Goal: Complete application form

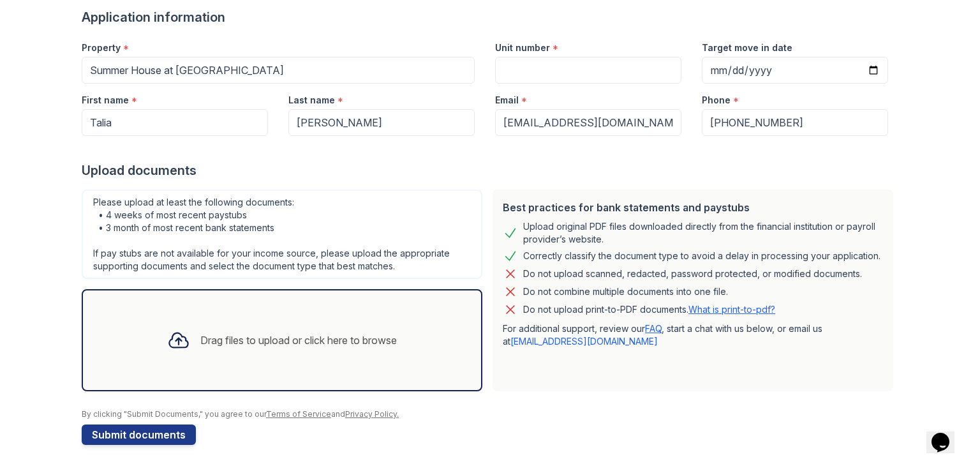
scroll to position [102, 0]
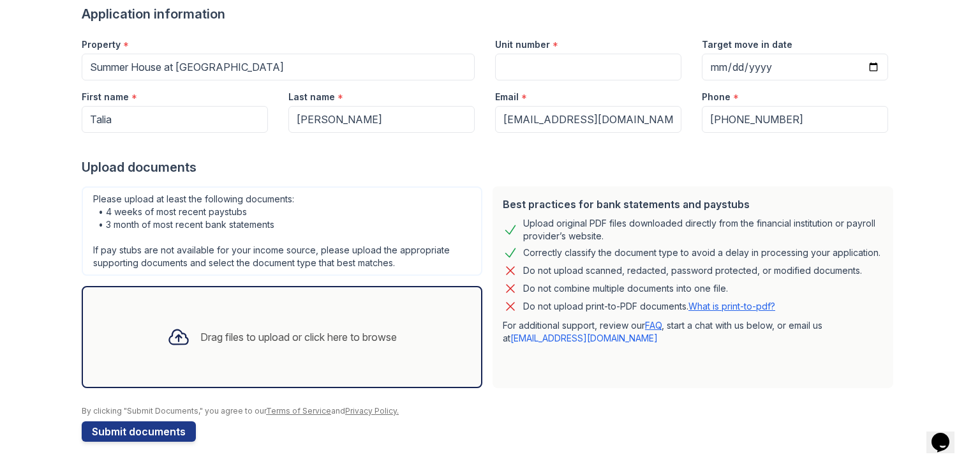
click at [181, 336] on icon at bounding box center [178, 337] width 19 height 15
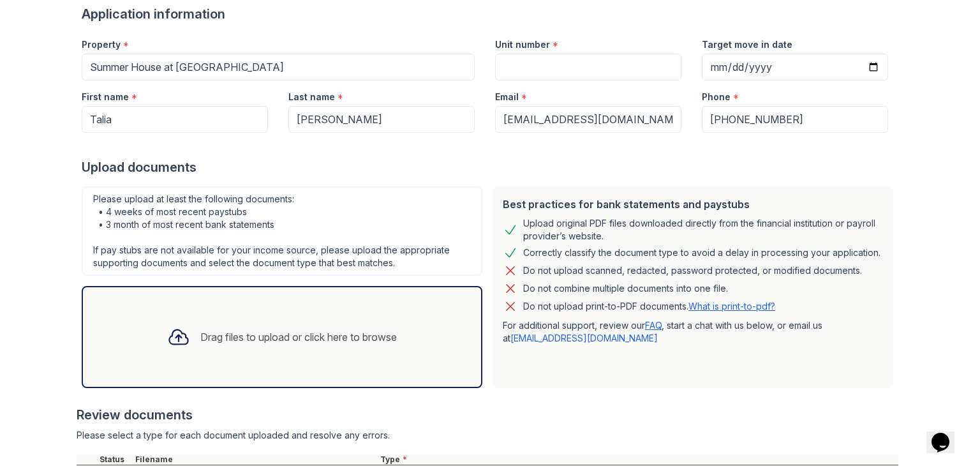
scroll to position [222, 0]
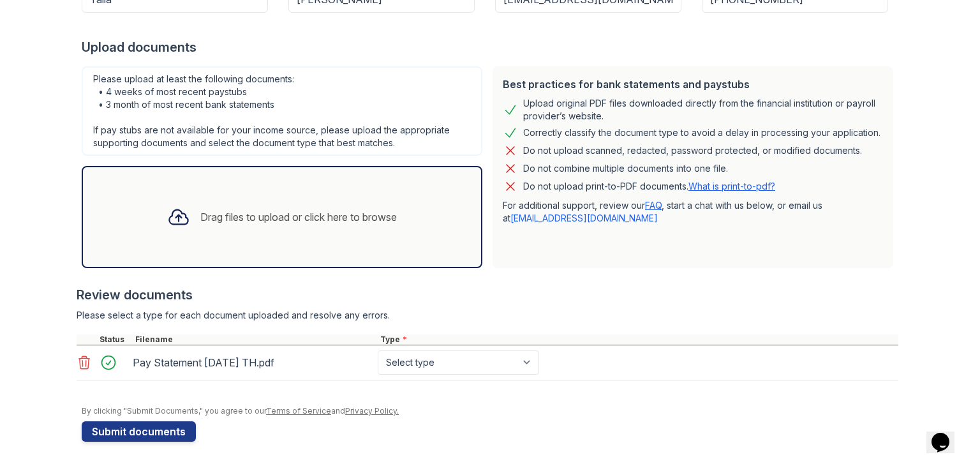
click at [266, 221] on div "Drag files to upload or click here to browse" at bounding box center [298, 216] width 197 height 15
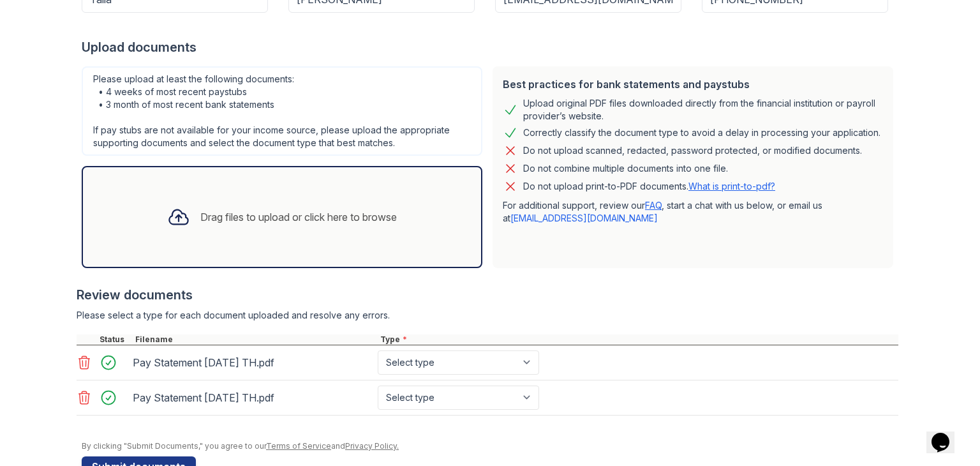
click at [201, 216] on div "Drag files to upload or click here to browse" at bounding box center [298, 216] width 197 height 15
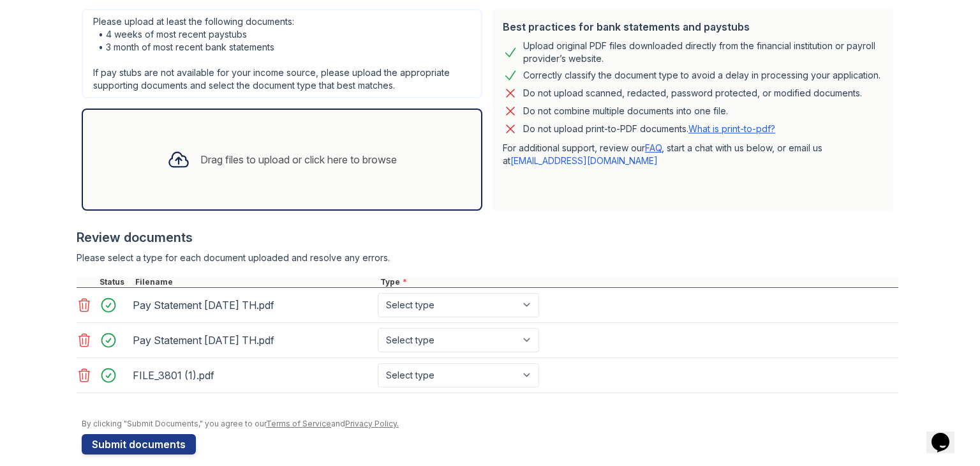
scroll to position [291, 0]
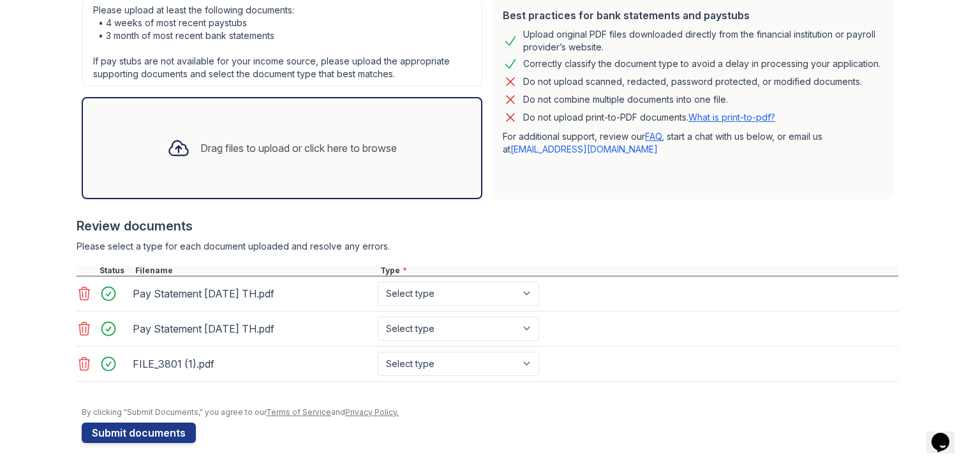
click at [295, 149] on div "Drag files to upload or click here to browse" at bounding box center [298, 147] width 197 height 15
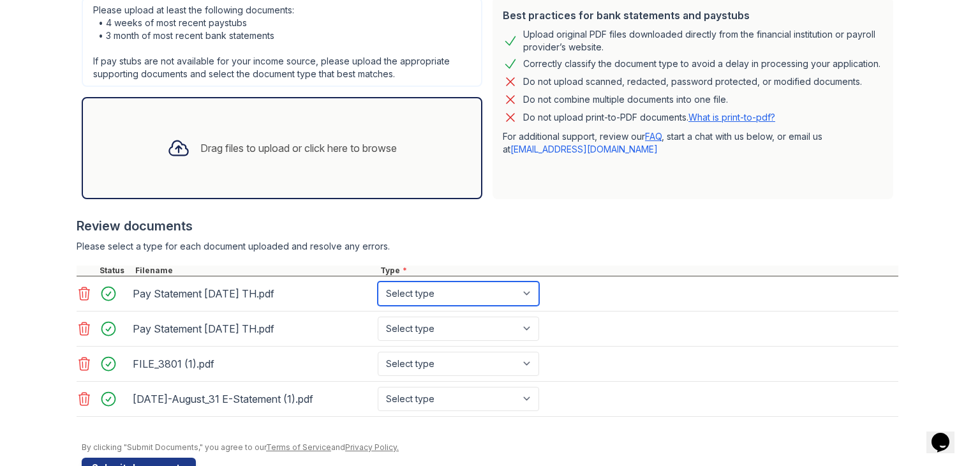
click at [498, 294] on select "Select type Paystub Bank Statement Offer Letter Tax Documents Benefit Award Let…" at bounding box center [458, 293] width 161 height 24
select select "paystub"
click at [378, 281] on select "Select type Paystub Bank Statement Offer Letter Tax Documents Benefit Award Let…" at bounding box center [458, 293] width 161 height 24
click at [475, 327] on select "Select type Paystub Bank Statement Offer Letter Tax Documents Benefit Award Let…" at bounding box center [458, 329] width 161 height 24
select select "paystub"
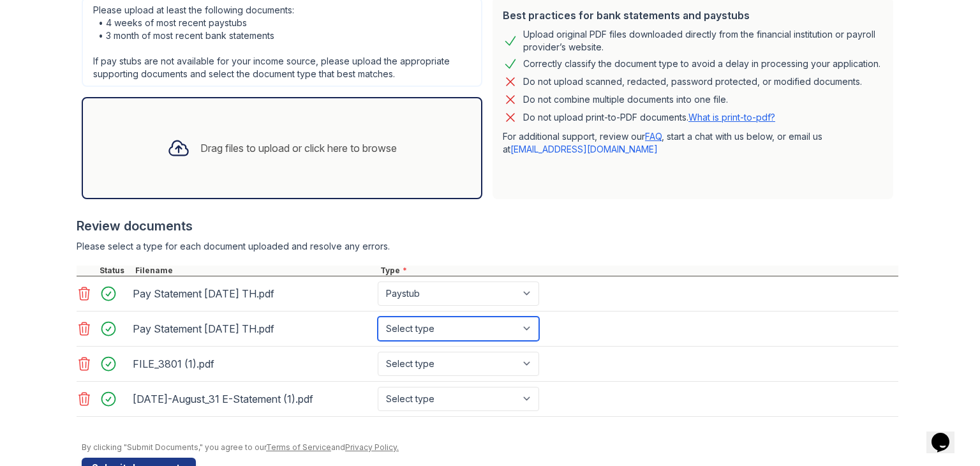
click at [378, 317] on select "Select type Paystub Bank Statement Offer Letter Tax Documents Benefit Award Let…" at bounding box center [458, 329] width 161 height 24
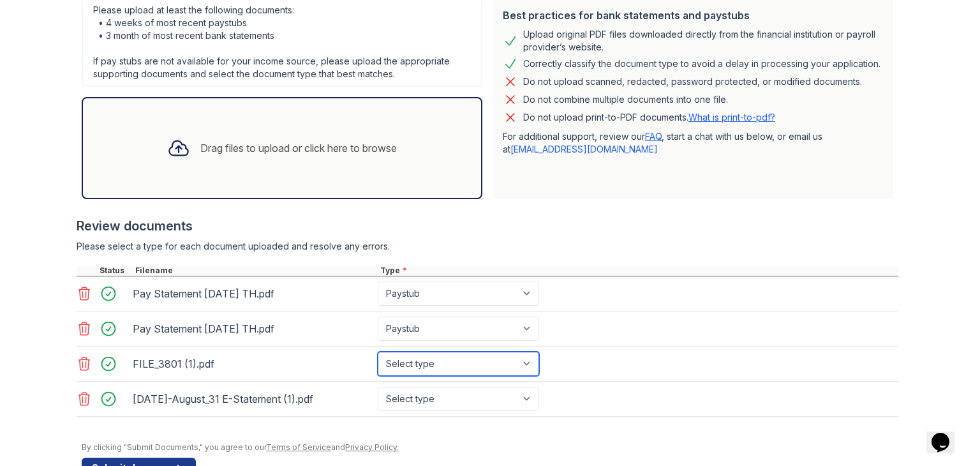
click at [430, 362] on select "Select type Paystub Bank Statement Offer Letter Tax Documents Benefit Award Let…" at bounding box center [458, 364] width 161 height 24
select select "bank_statement"
click at [378, 352] on select "Select type Paystub Bank Statement Offer Letter Tax Documents Benefit Award Let…" at bounding box center [458, 364] width 161 height 24
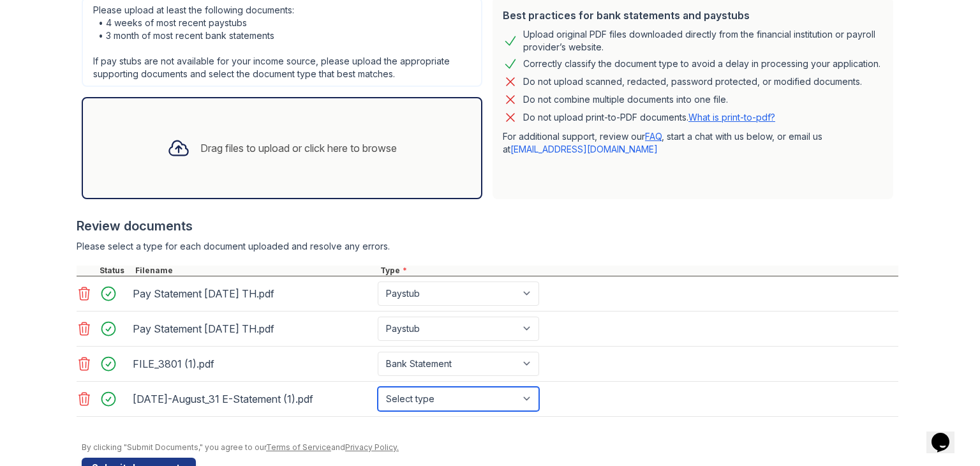
click at [415, 392] on select "Select type Paystub Bank Statement Offer Letter Tax Documents Benefit Award Let…" at bounding box center [458, 399] width 161 height 24
select select "bank_statement"
click at [378, 387] on select "Select type Paystub Bank Statement Offer Letter Tax Documents Benefit Award Let…" at bounding box center [458, 399] width 161 height 24
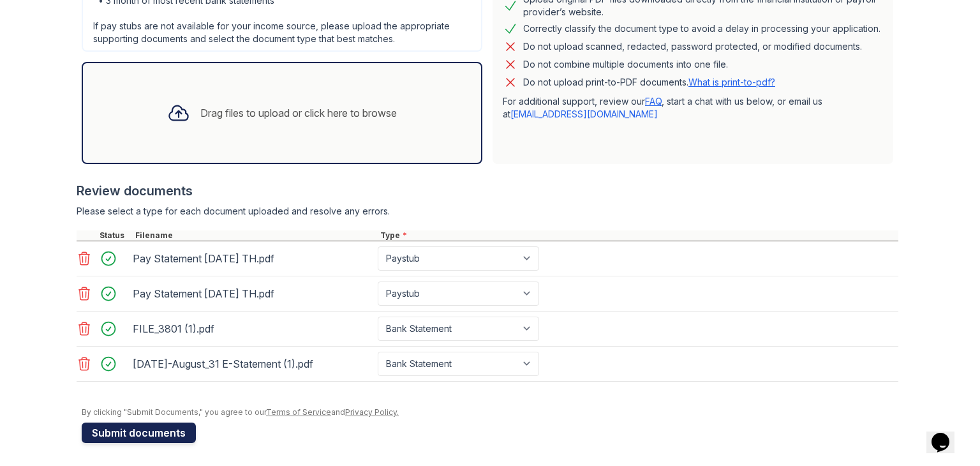
click at [139, 431] on button "Submit documents" at bounding box center [139, 432] width 114 height 20
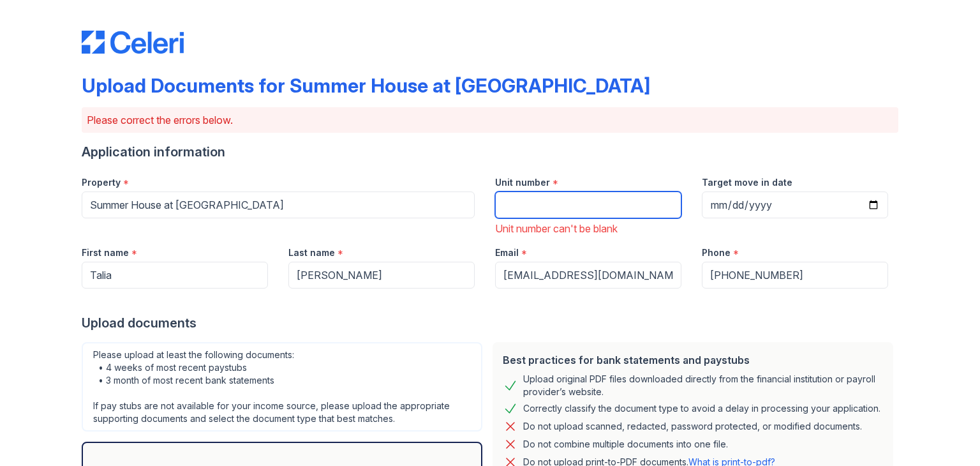
click at [579, 205] on input "Unit number" at bounding box center [588, 204] width 186 height 27
type input "112"
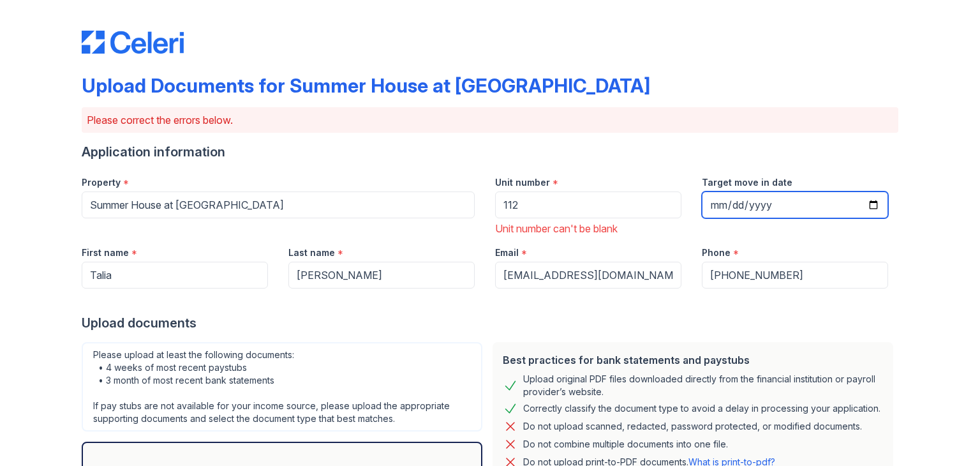
click at [860, 208] on input "Target move in date" at bounding box center [795, 204] width 186 height 27
click at [877, 205] on input "Target move in date" at bounding box center [795, 204] width 186 height 27
type input "[DATE]"
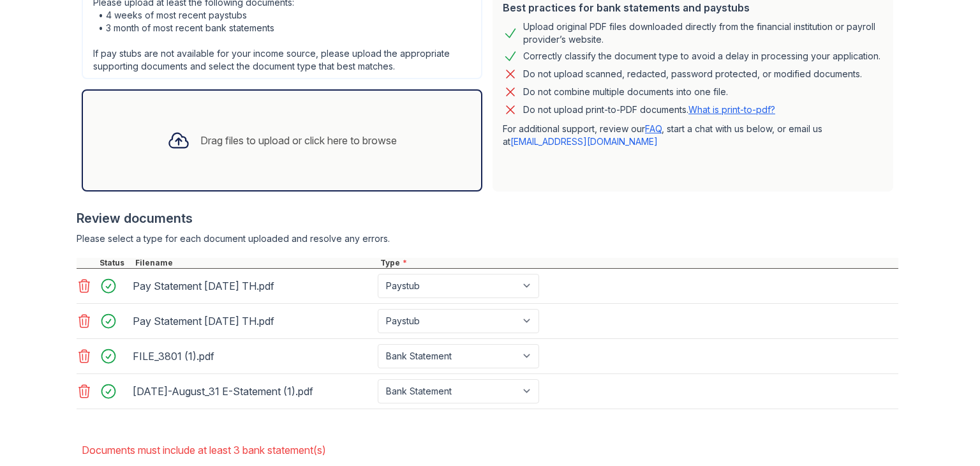
scroll to position [421, 0]
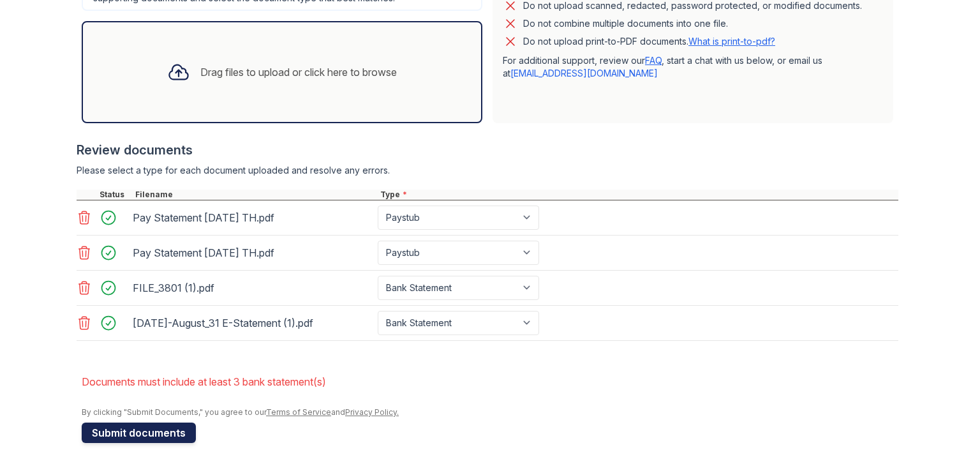
click at [177, 423] on button "Submit documents" at bounding box center [139, 432] width 114 height 20
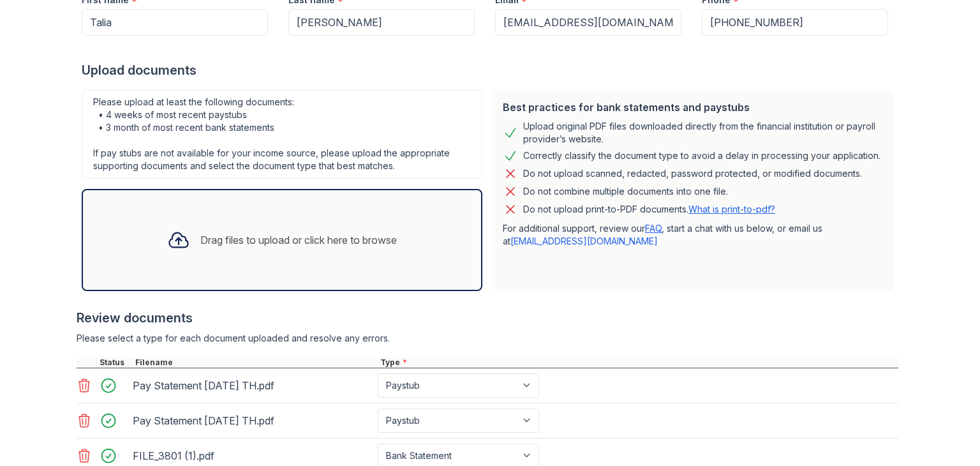
scroll to position [403, 0]
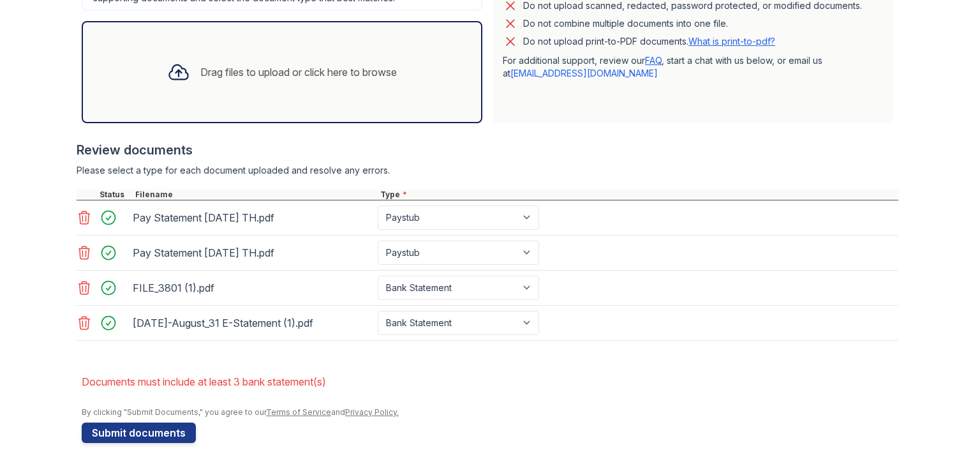
click at [181, 81] on icon at bounding box center [178, 72] width 23 height 23
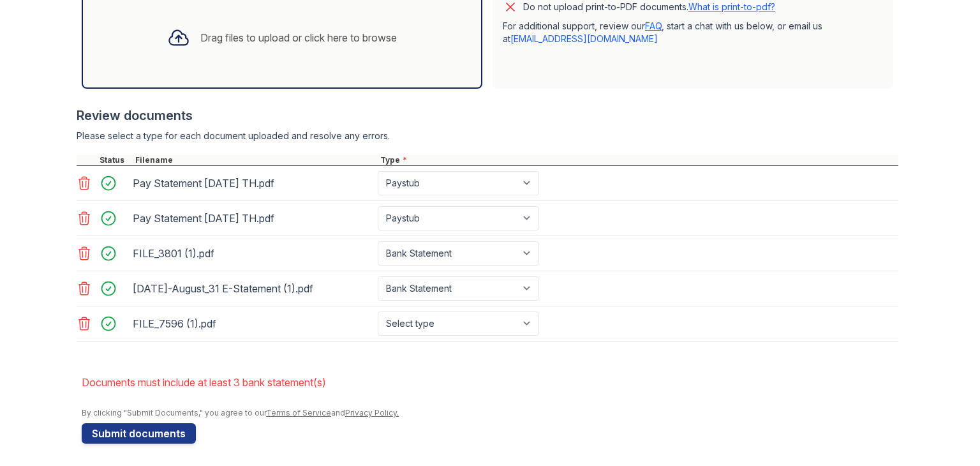
scroll to position [434, 0]
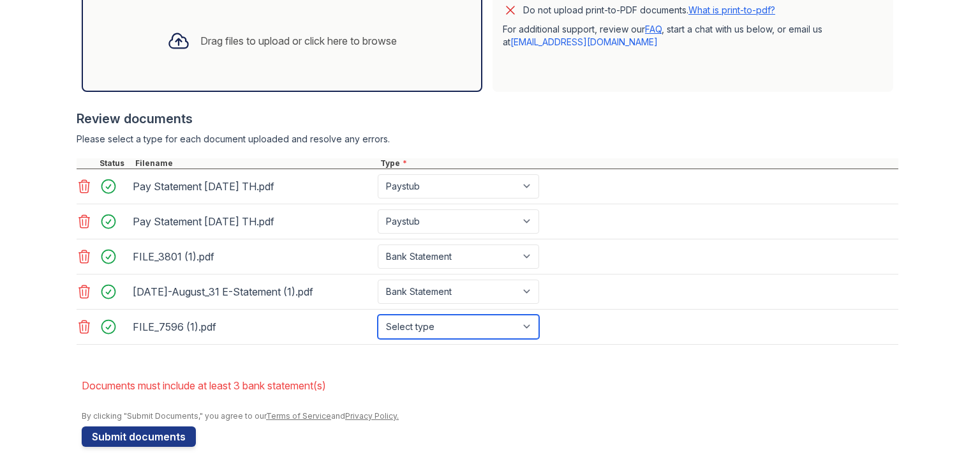
click at [421, 330] on select "Select type Paystub Bank Statement Offer Letter Tax Documents Benefit Award Let…" at bounding box center [458, 327] width 161 height 24
select select "bank_statement"
click at [378, 315] on select "Select type Paystub Bank Statement Offer Letter Tax Documents Benefit Award Let…" at bounding box center [458, 327] width 161 height 24
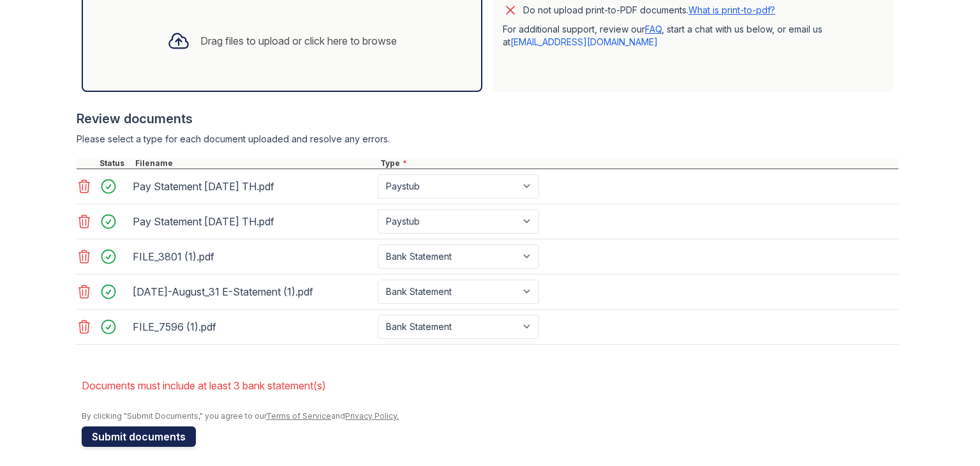
click at [156, 435] on button "Submit documents" at bounding box center [139, 436] width 114 height 20
